Goal: Transaction & Acquisition: Book appointment/travel/reservation

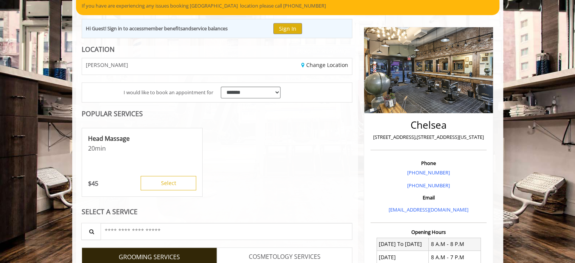
scroll to position [151, 0]
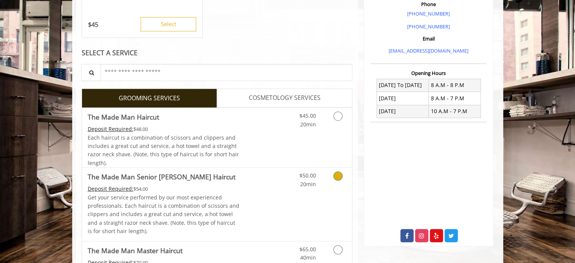
click at [338, 175] on icon "Grooming services" at bounding box center [337, 175] width 9 height 9
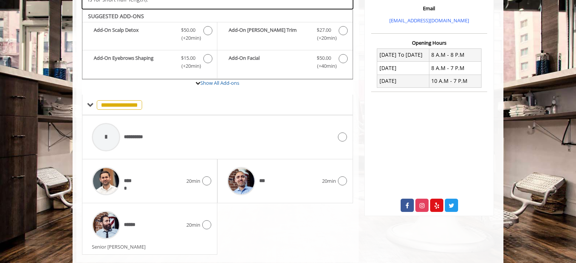
scroll to position [266, 0]
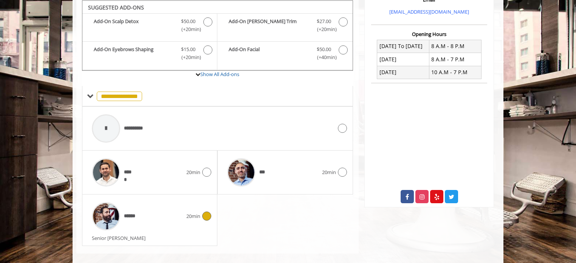
click at [175, 226] on div "******" at bounding box center [137, 216] width 98 height 36
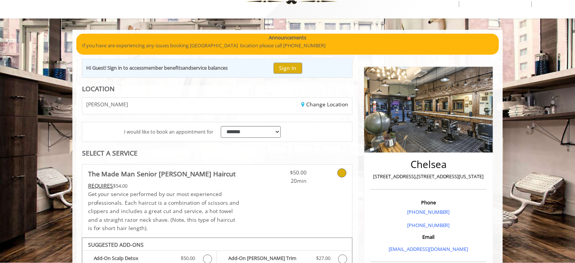
scroll to position [0, 0]
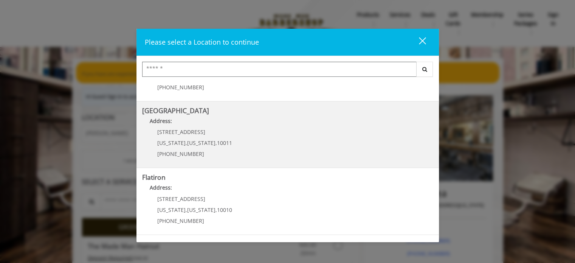
scroll to position [113, 0]
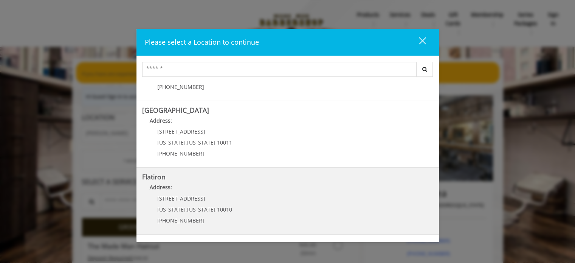
click at [255, 199] on "Flatiron Address: 10 E 23rd St New York , New York , 10010 (917) 475-1765" at bounding box center [287, 200] width 291 height 55
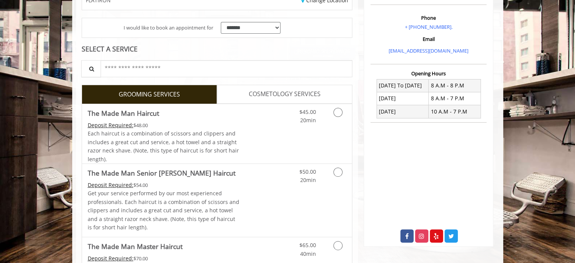
scroll to position [151, 0]
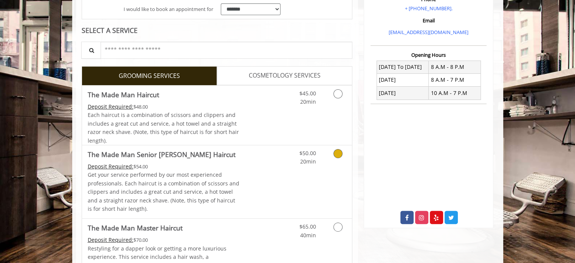
click at [335, 180] on div "$50.00 20min" at bounding box center [318, 181] width 68 height 73
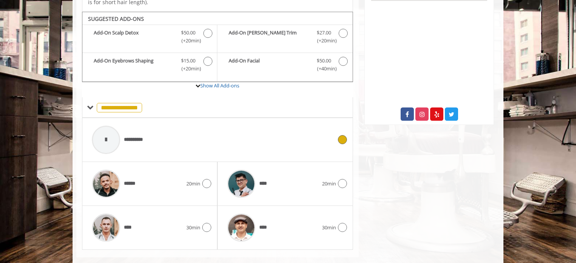
scroll to position [266, 0]
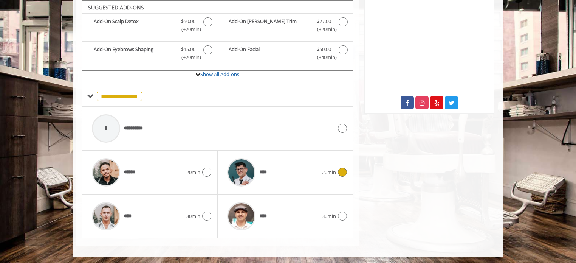
click at [230, 170] on img at bounding box center [241, 172] width 28 height 28
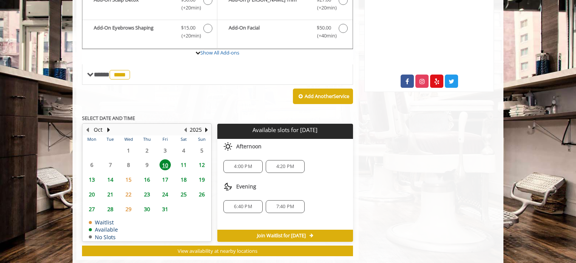
scroll to position [212, 0]
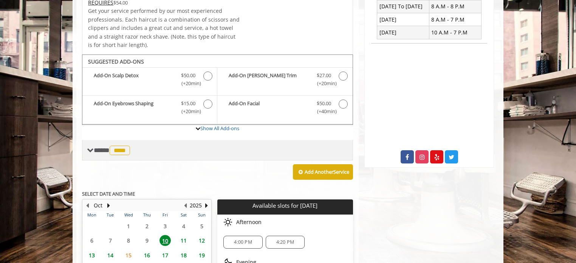
click at [117, 148] on span "****" at bounding box center [120, 149] width 20 height 9
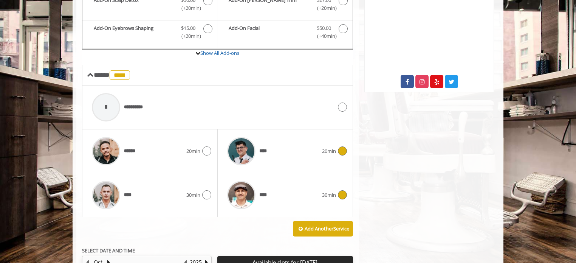
scroll to position [287, 0]
click at [212, 145] on div "****** 20min" at bounding box center [149, 151] width 135 height 44
click at [207, 150] on icon at bounding box center [206, 150] width 9 height 9
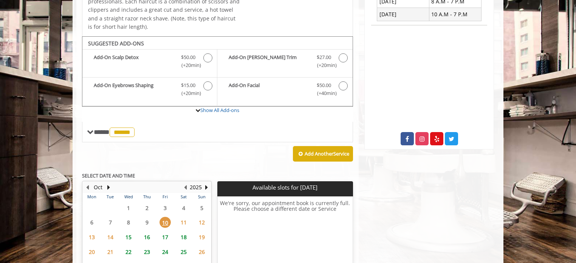
scroll to position [301, 0]
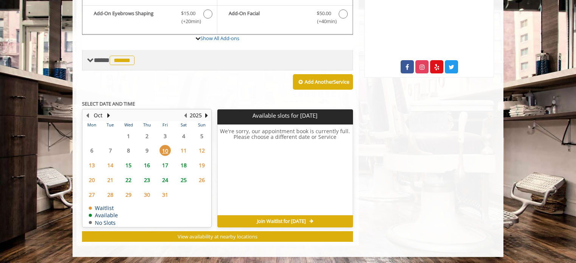
click at [104, 57] on span "**** ****** ********" at bounding box center [115, 60] width 43 height 7
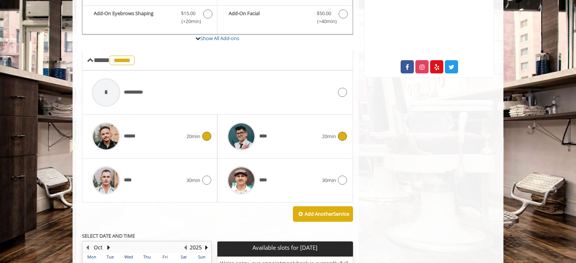
click at [340, 136] on icon at bounding box center [342, 135] width 9 height 9
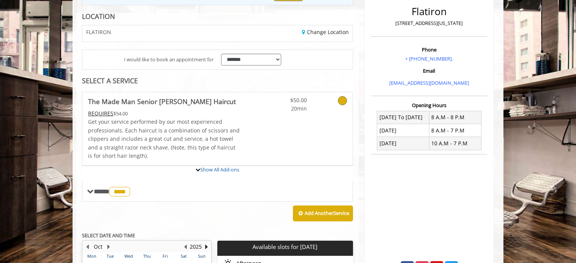
scroll to position [170, 0]
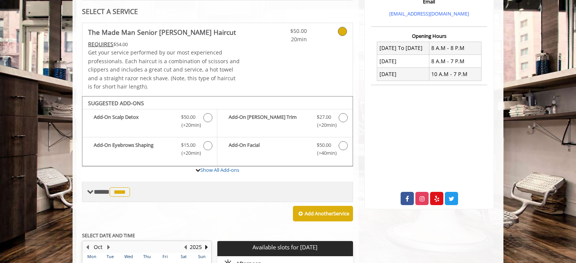
click at [89, 190] on span at bounding box center [90, 191] width 7 height 7
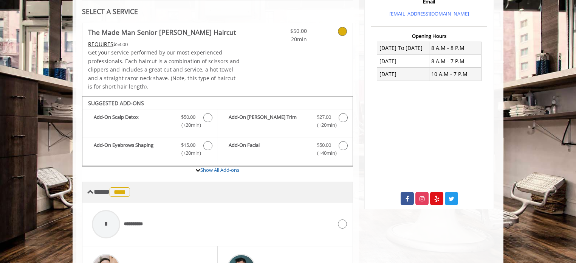
click at [92, 192] on span at bounding box center [90, 191] width 7 height 7
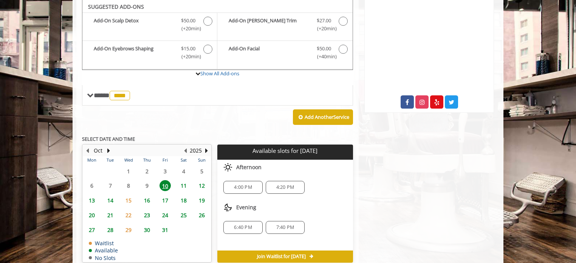
scroll to position [266, 0]
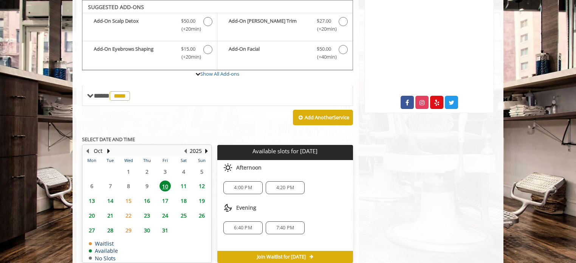
click at [182, 182] on span "11" at bounding box center [183, 185] width 11 height 11
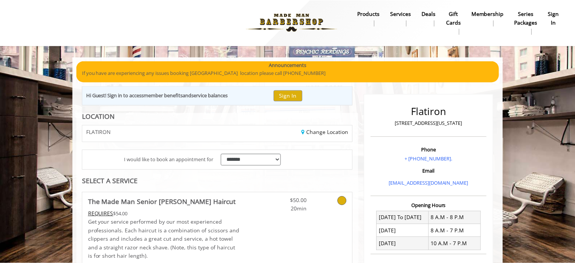
scroll to position [0, 0]
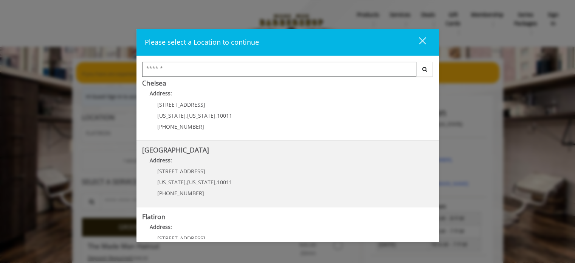
scroll to position [76, 0]
click at [240, 197] on Street "Chelsea 15th Street Address: 267 W 15th St New York , New York , 10011 (646) 85…" at bounding box center [287, 171] width 291 height 55
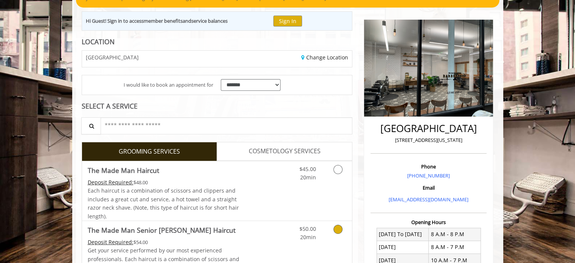
click at [345, 225] on link "Grooming services" at bounding box center [336, 231] width 19 height 21
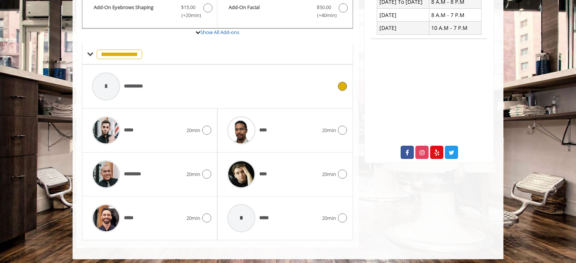
scroll to position [309, 0]
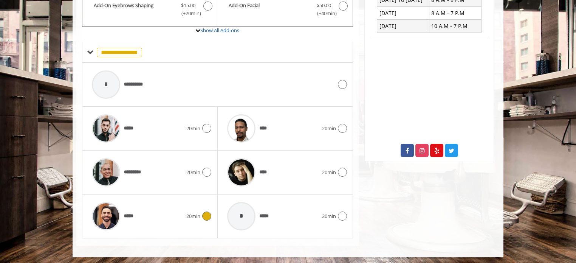
click at [207, 213] on icon at bounding box center [206, 215] width 9 height 9
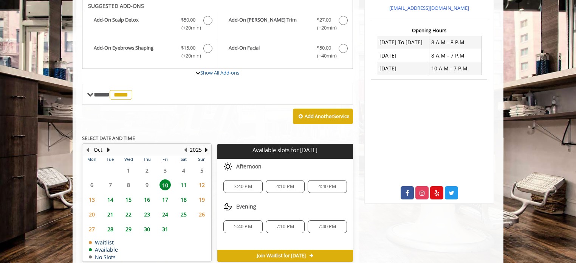
scroll to position [266, 0]
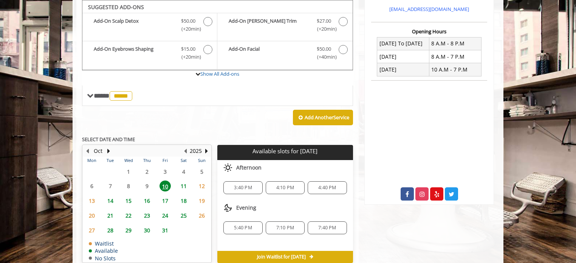
click at [183, 182] on span "11" at bounding box center [183, 185] width 11 height 11
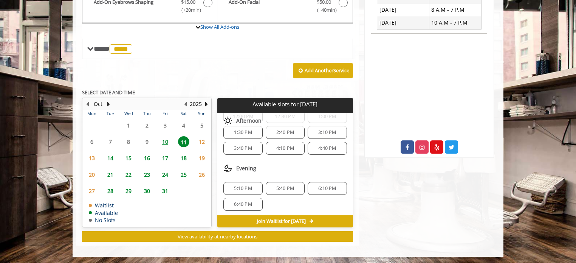
scroll to position [0, 0]
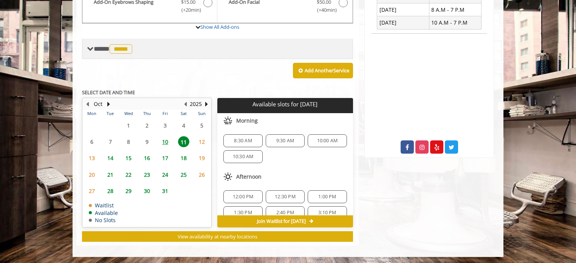
click at [93, 45] on span at bounding box center [90, 48] width 7 height 7
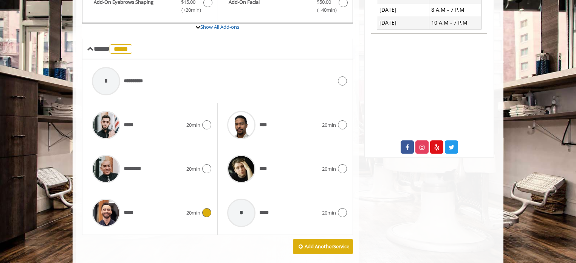
click at [212, 123] on div "***** 20min" at bounding box center [149, 125] width 135 height 44
click at [203, 124] on icon at bounding box center [206, 124] width 9 height 9
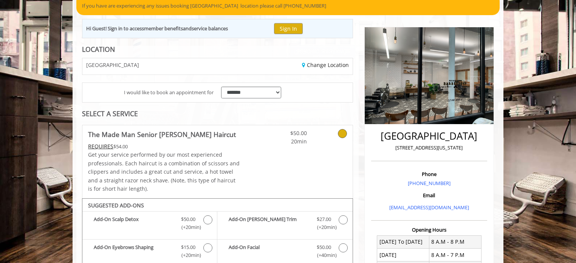
scroll to position [138, 0]
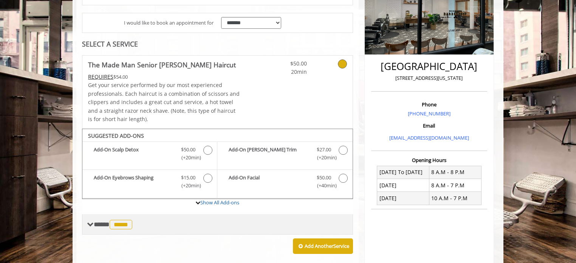
click at [104, 221] on span "**** ***** ********" at bounding box center [114, 224] width 40 height 7
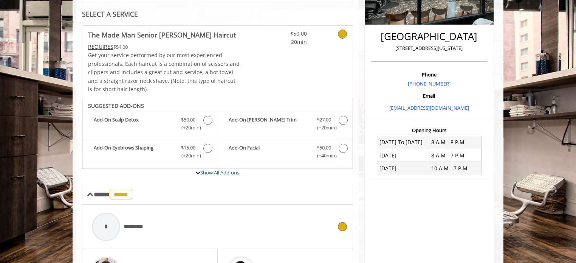
scroll to position [2, 0]
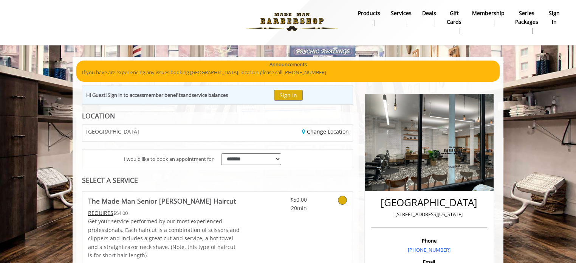
click at [325, 132] on link "Change Location" at bounding box center [325, 131] width 47 height 7
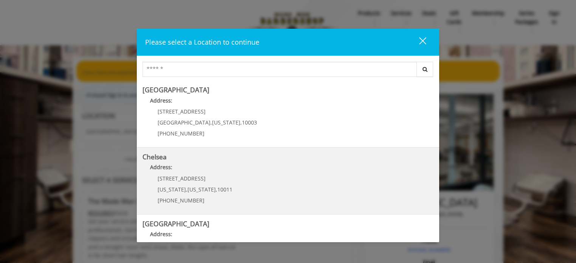
click at [240, 173] on p "Address:" at bounding box center [287, 169] width 291 height 12
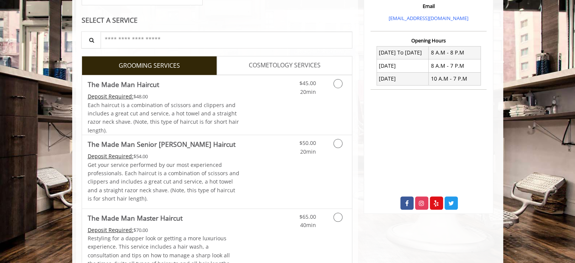
scroll to position [264, 0]
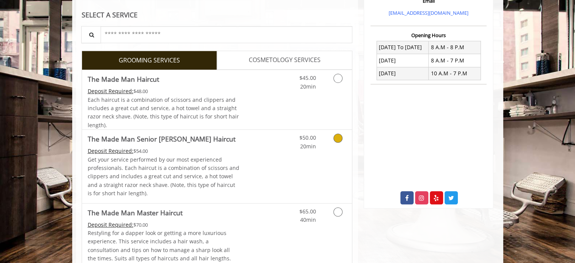
click at [331, 161] on div "$50.00 20min" at bounding box center [318, 166] width 68 height 73
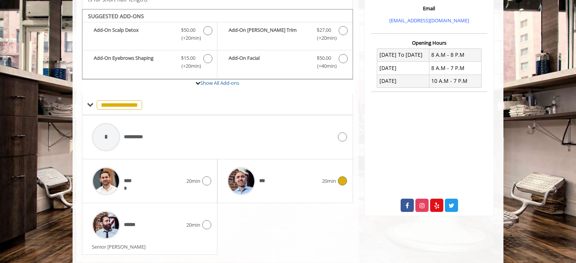
scroll to position [266, 0]
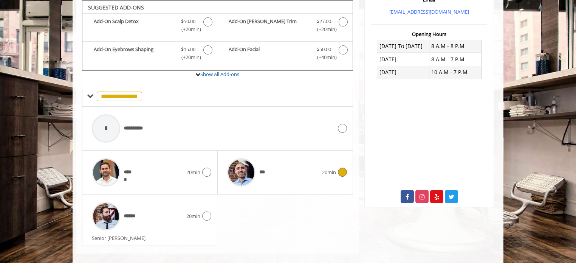
click at [339, 179] on div "*** 20min" at bounding box center [284, 172] width 123 height 36
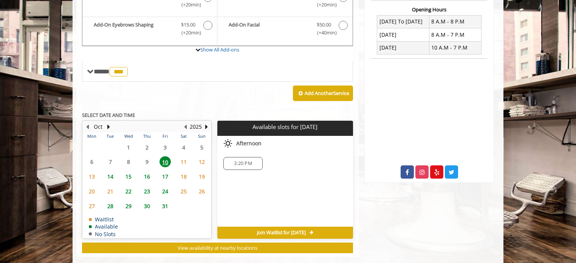
scroll to position [301, 0]
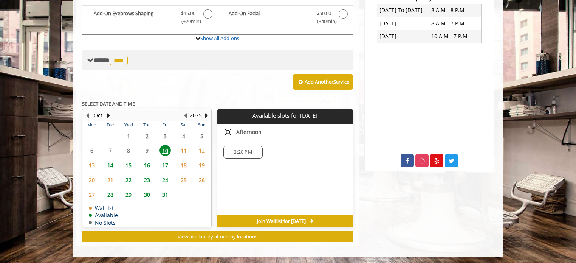
click at [140, 53] on div "**** *** ********" at bounding box center [217, 60] width 271 height 20
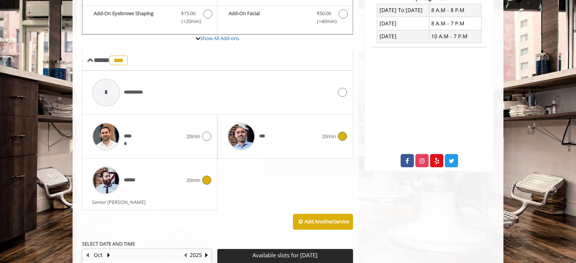
click at [204, 183] on div "****** 20min" at bounding box center [149, 180] width 123 height 36
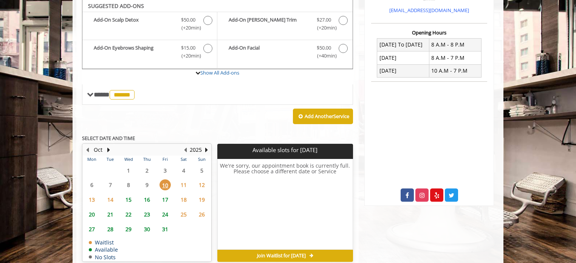
scroll to position [266, 0]
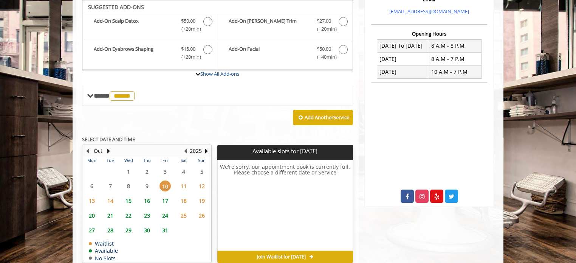
click at [127, 200] on span "15" at bounding box center [128, 200] width 11 height 11
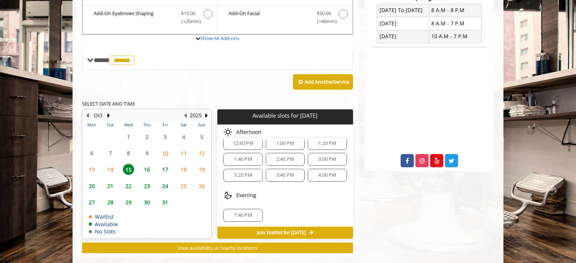
scroll to position [0, 0]
